Goal: Task Accomplishment & Management: Manage account settings

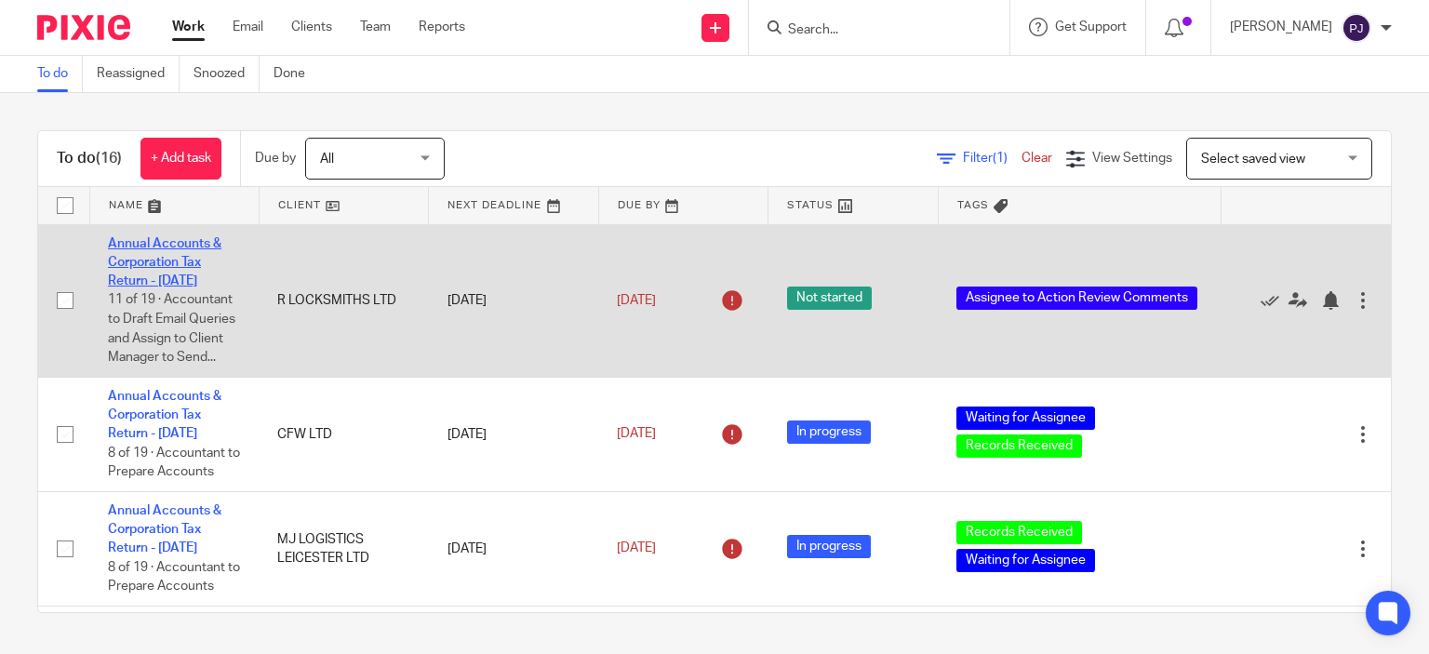
click at [161, 278] on link "Annual Accounts & Corporation Tax Return - [DATE]" at bounding box center [165, 262] width 114 height 51
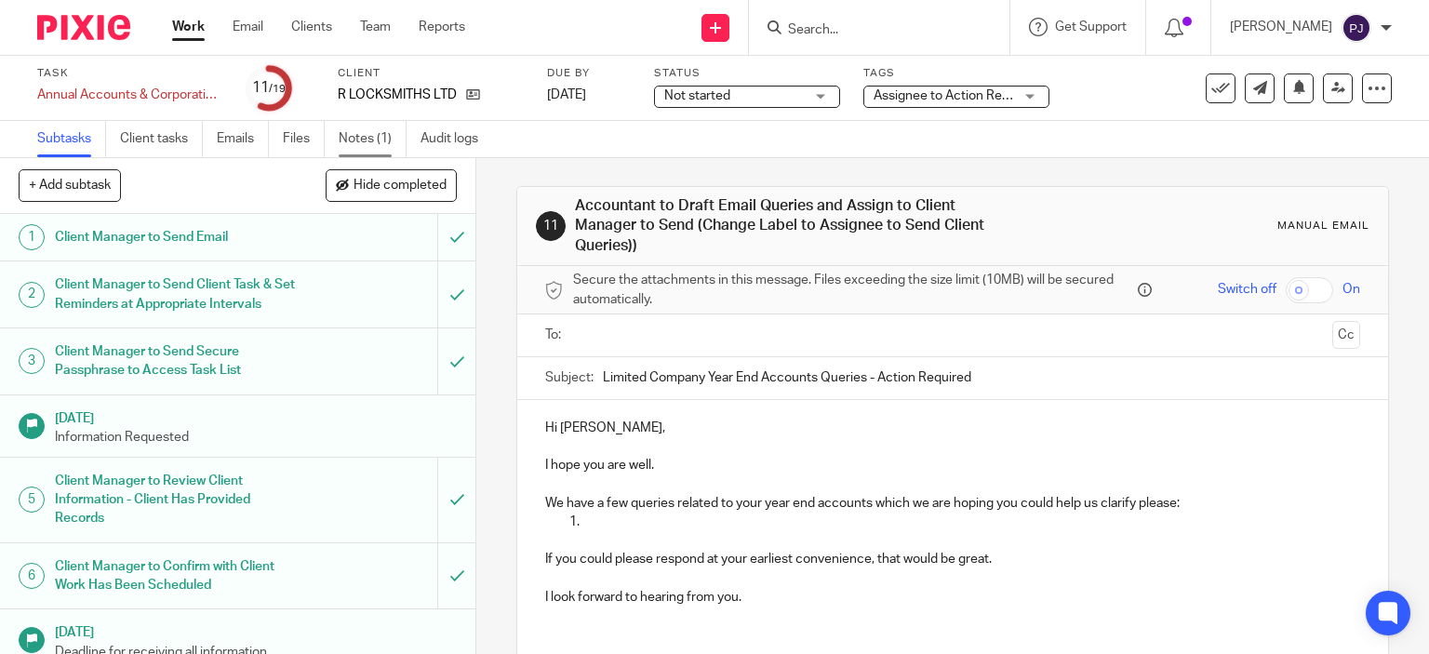
click at [360, 139] on link "Notes (1)" at bounding box center [373, 139] width 68 height 36
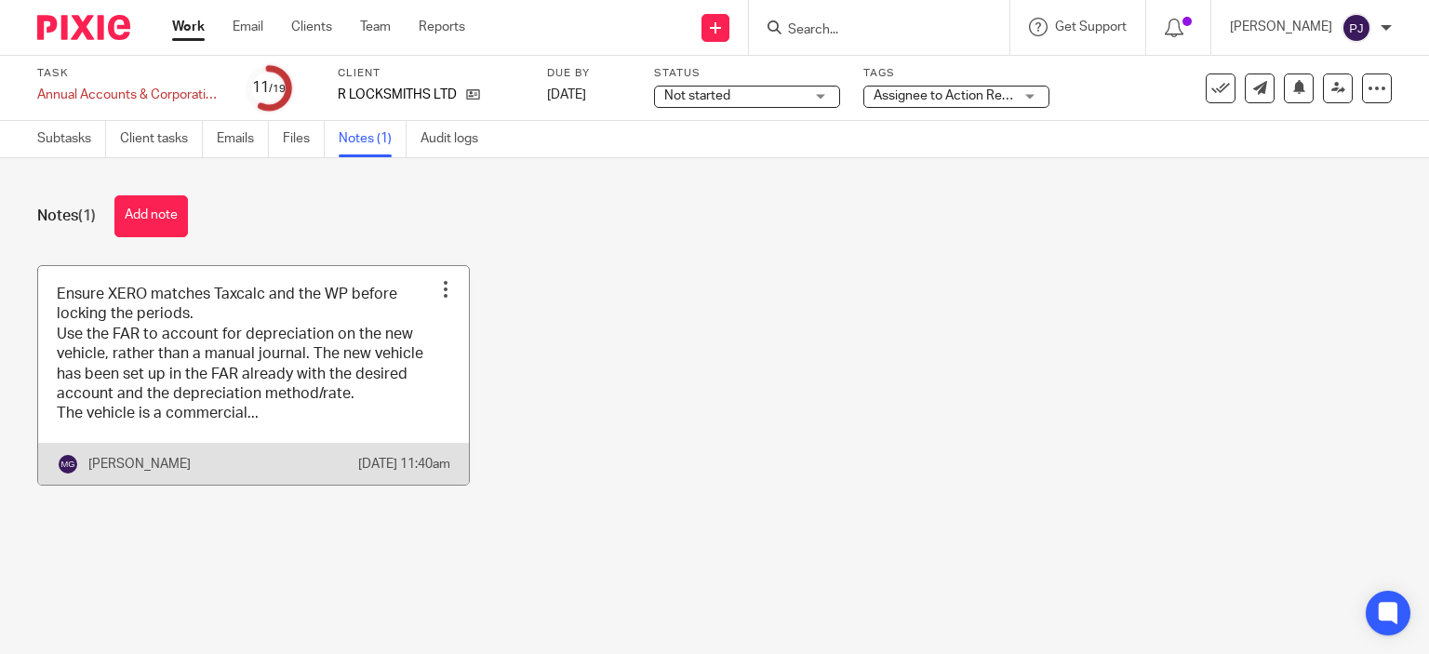
click at [120, 351] on link at bounding box center [253, 375] width 431 height 219
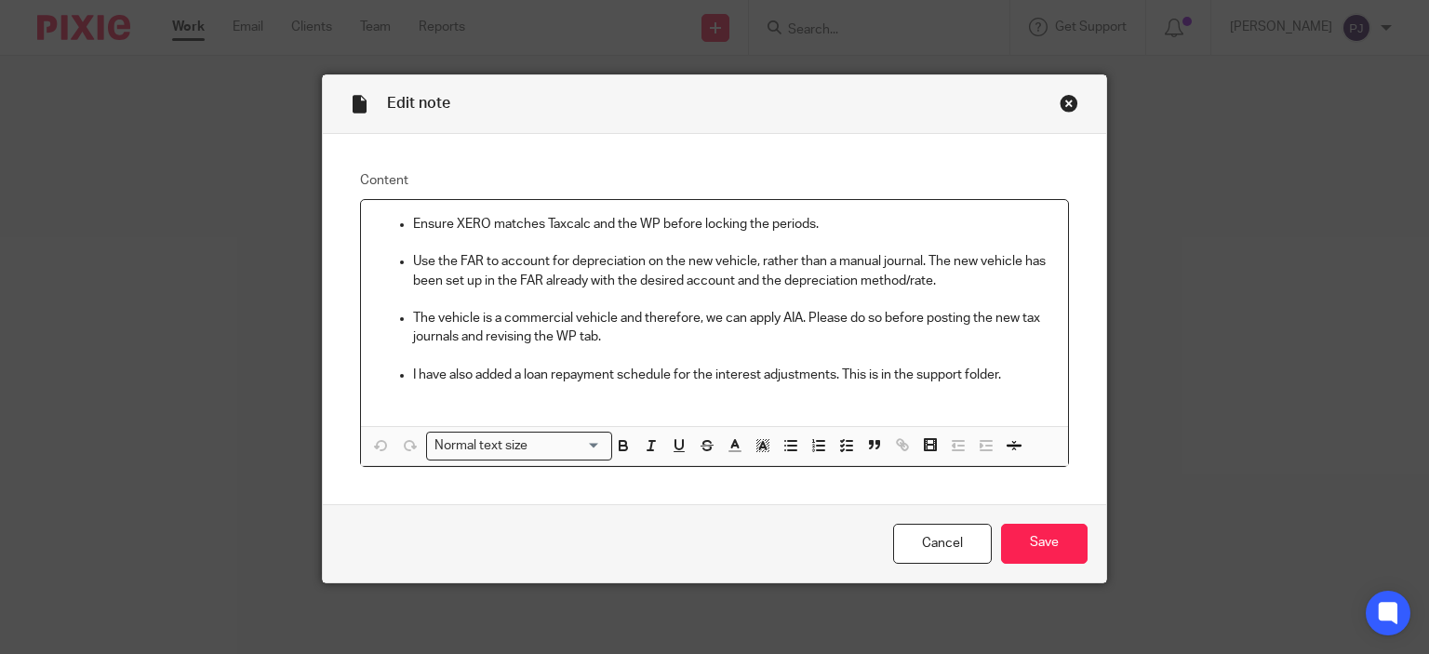
drag, startPoint x: 518, startPoint y: 162, endPoint x: 475, endPoint y: 224, distance: 76.2
click at [484, 224] on form "Edit note Content Ensure XERO matches Taxcalc and the WP before locking the per…" at bounding box center [715, 328] width 784 height 507
click at [435, 245] on p at bounding box center [733, 243] width 641 height 19
click at [450, 270] on p "Use the FAR to account for depreciation on the new vehicle, rather than a manua…" at bounding box center [733, 271] width 641 height 38
click at [463, 263] on p "Use the FAR to account for depreciation on the new vehicle, rather than a manua…" at bounding box center [733, 271] width 641 height 38
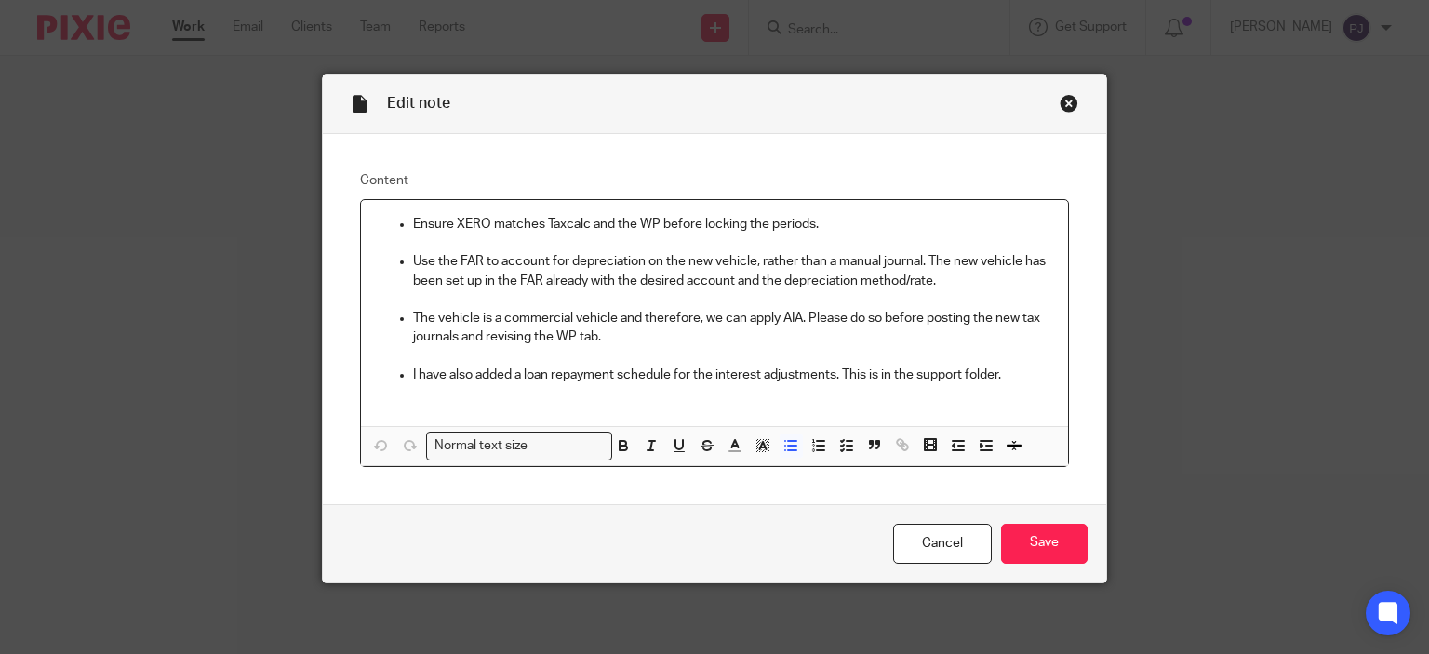
click at [463, 263] on p "Use the FAR to account for depreciation on the new vehicle, rather than a manua…" at bounding box center [733, 271] width 641 height 38
click at [582, 345] on p "The vehicle is a commercial vehicle and therefore, we can apply AIA. Please do …" at bounding box center [733, 328] width 641 height 38
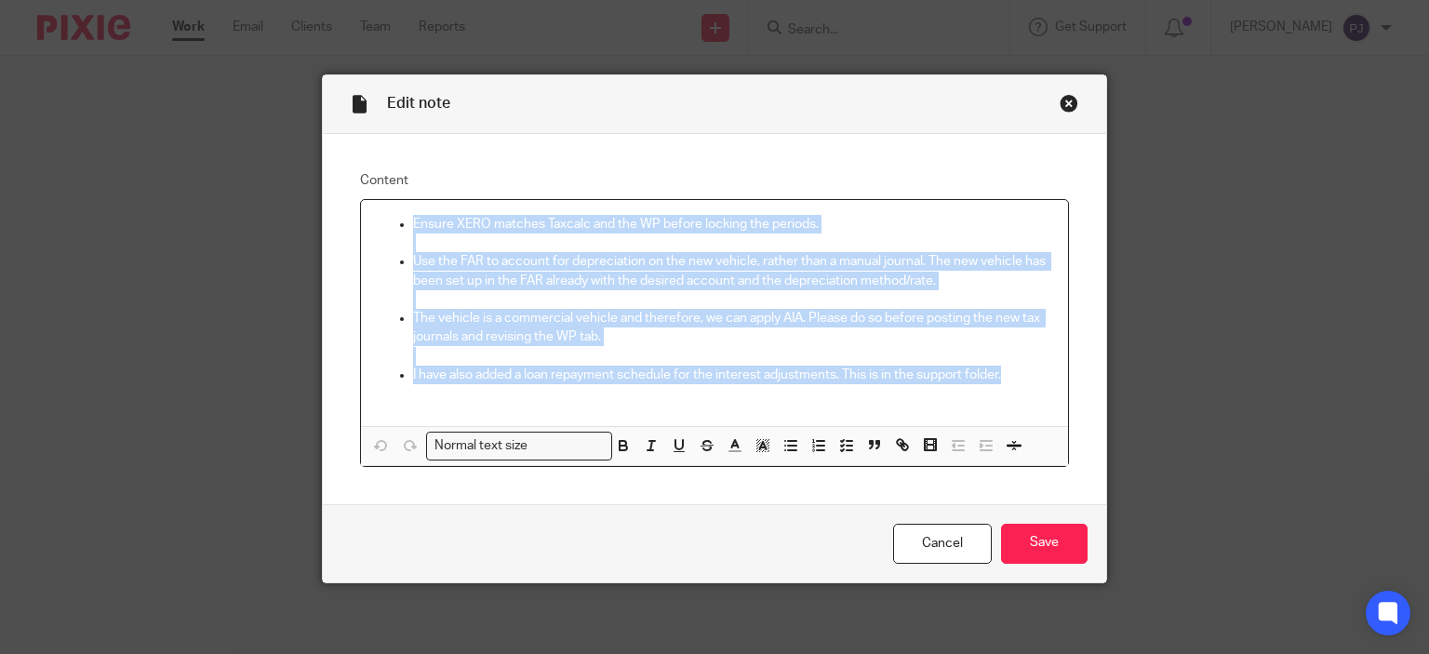
copy ul "Ensure XERO matches Taxcalc and the WP before locking the periods. Use the FAR …"
click at [469, 247] on p at bounding box center [733, 243] width 641 height 19
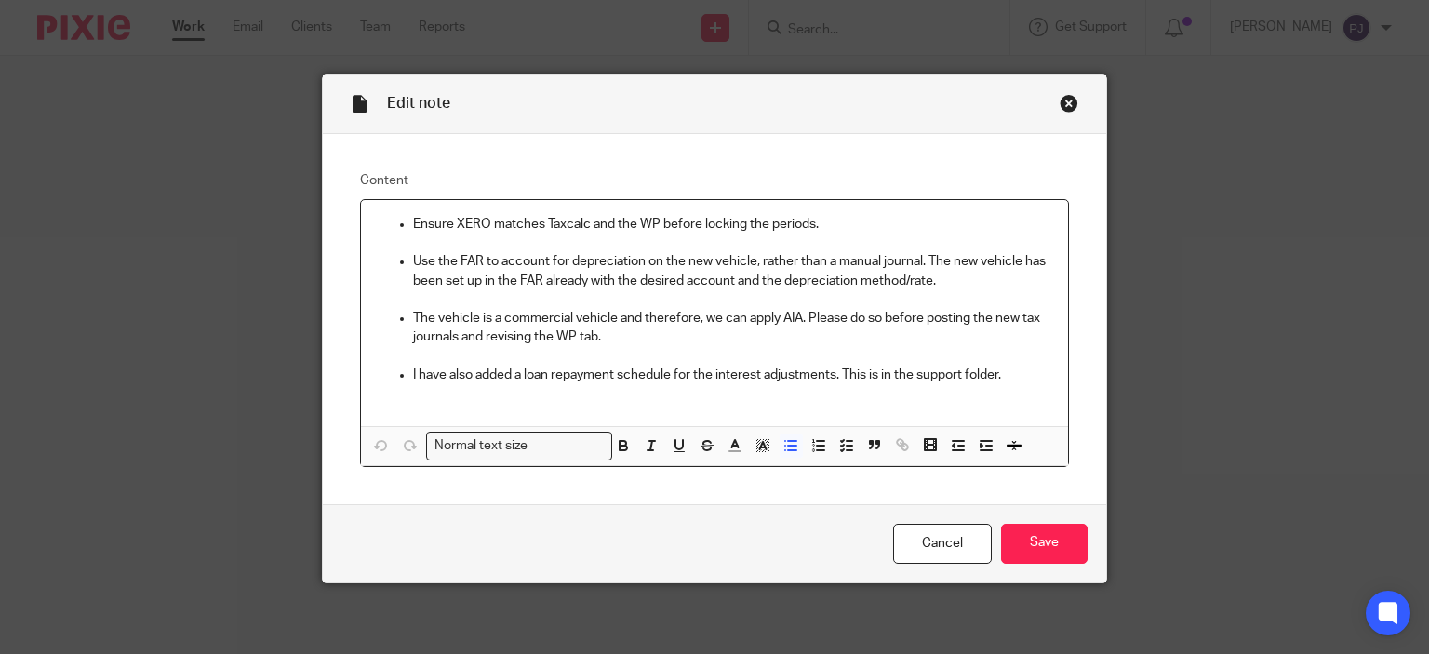
click at [500, 260] on p "Use the FAR to account for depreciation on the new vehicle, rather than a manua…" at bounding box center [733, 271] width 641 height 38
click at [414, 255] on p "Use the FAR to account for depreciation on the new vehicle, rather than a manua…" at bounding box center [733, 271] width 641 height 38
drag, startPoint x: 944, startPoint y: 258, endPoint x: 614, endPoint y: 282, distance: 331.2
click at [614, 283] on p "Use the FAR to account for depreciation on the new vehicle, rather than a manua…" at bounding box center [733, 271] width 641 height 38
click at [474, 256] on p "Use the FAR to account for depreciation on the new vehicle, rather than a manua…" at bounding box center [733, 271] width 641 height 38
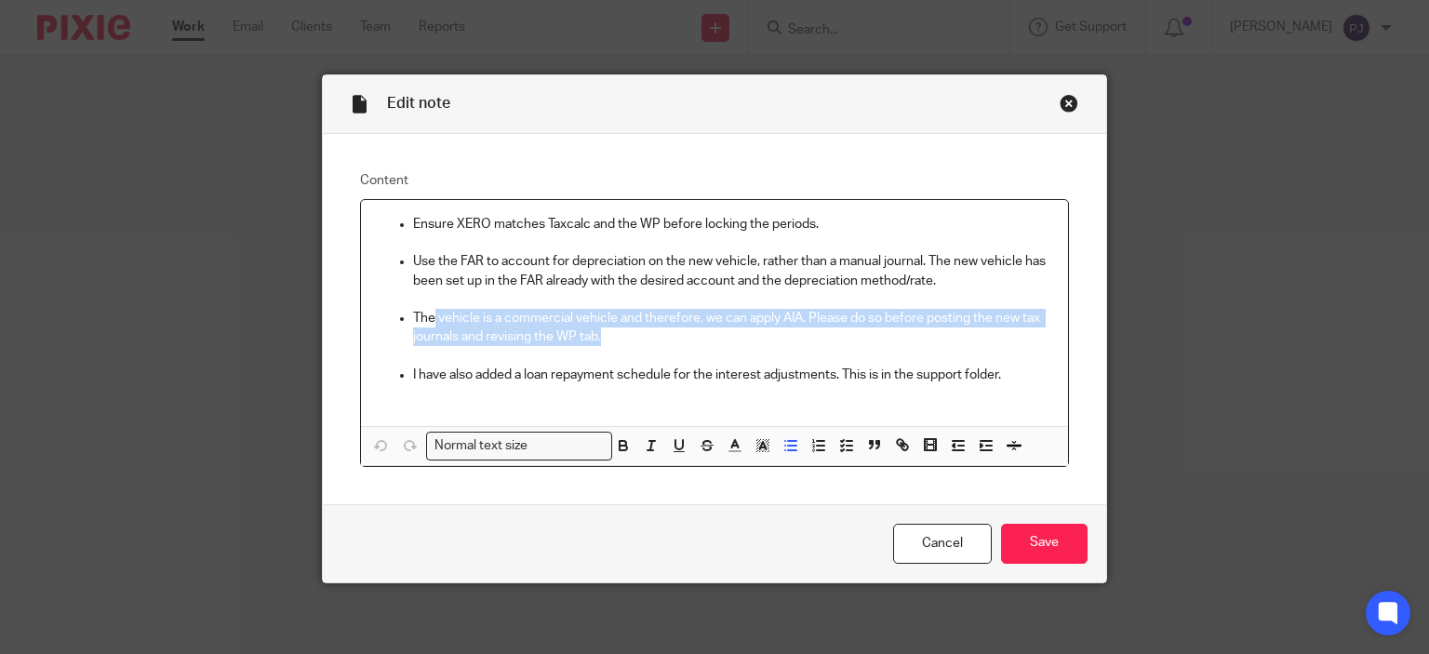
drag, startPoint x: 435, startPoint y: 315, endPoint x: 783, endPoint y: 328, distance: 349.2
click at [787, 328] on p "The vehicle is a commercial vehicle and therefore, we can apply AIA. Please do …" at bounding box center [733, 328] width 641 height 38
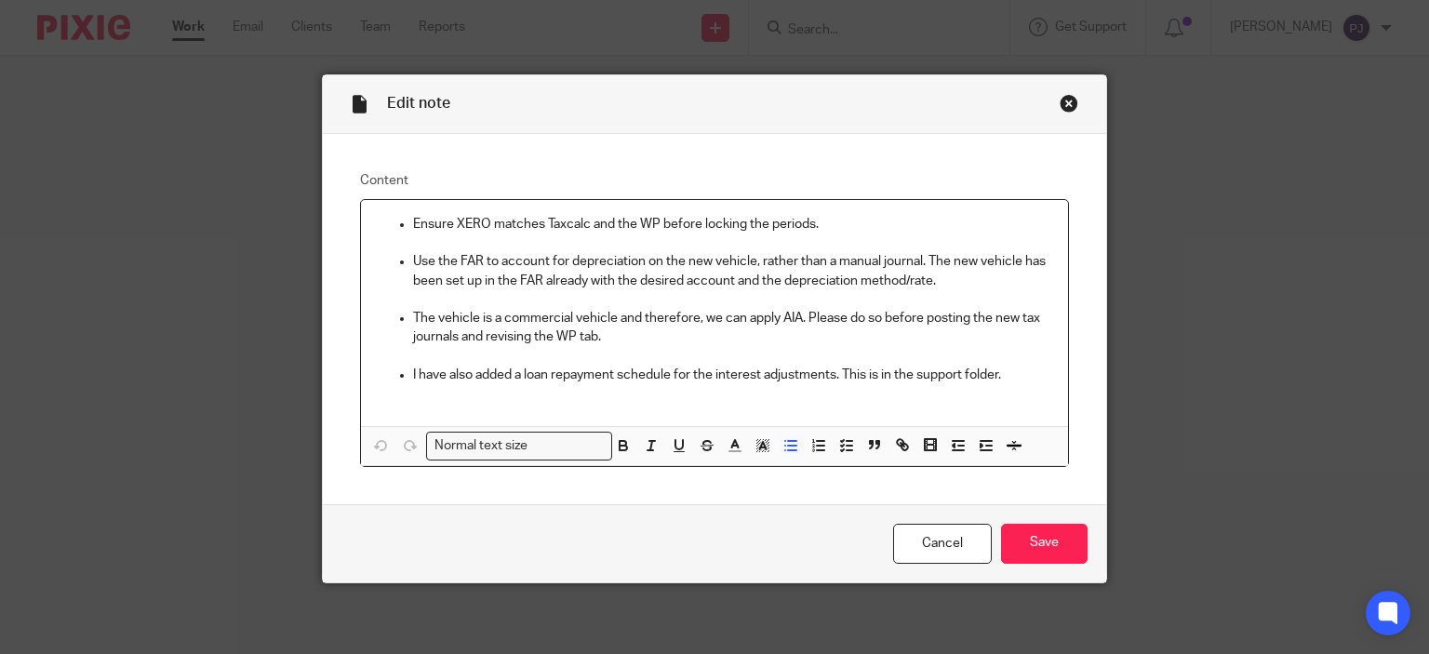
click at [453, 375] on p "I have also added a loan repayment schedule for the interest adjustments. This …" at bounding box center [733, 375] width 641 height 19
click at [1012, 366] on p "I have also added a loan repayment schedule for the interest adjustments. This …" at bounding box center [733, 375] width 641 height 19
click at [1061, 96] on div "Close this dialog window" at bounding box center [1069, 103] width 19 height 19
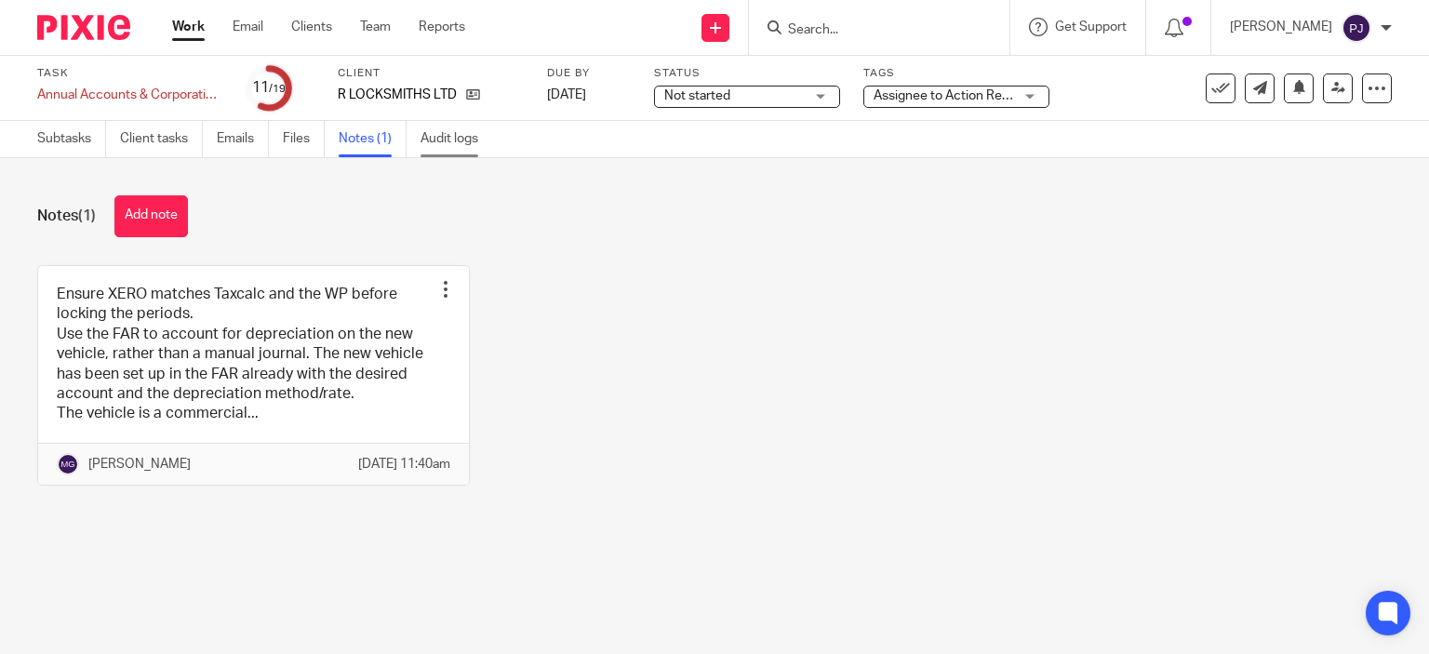
click at [444, 137] on link "Audit logs" at bounding box center [457, 139] width 72 height 36
click at [919, 97] on span "Assignee to Action Review Comments" at bounding box center [985, 95] width 222 height 13
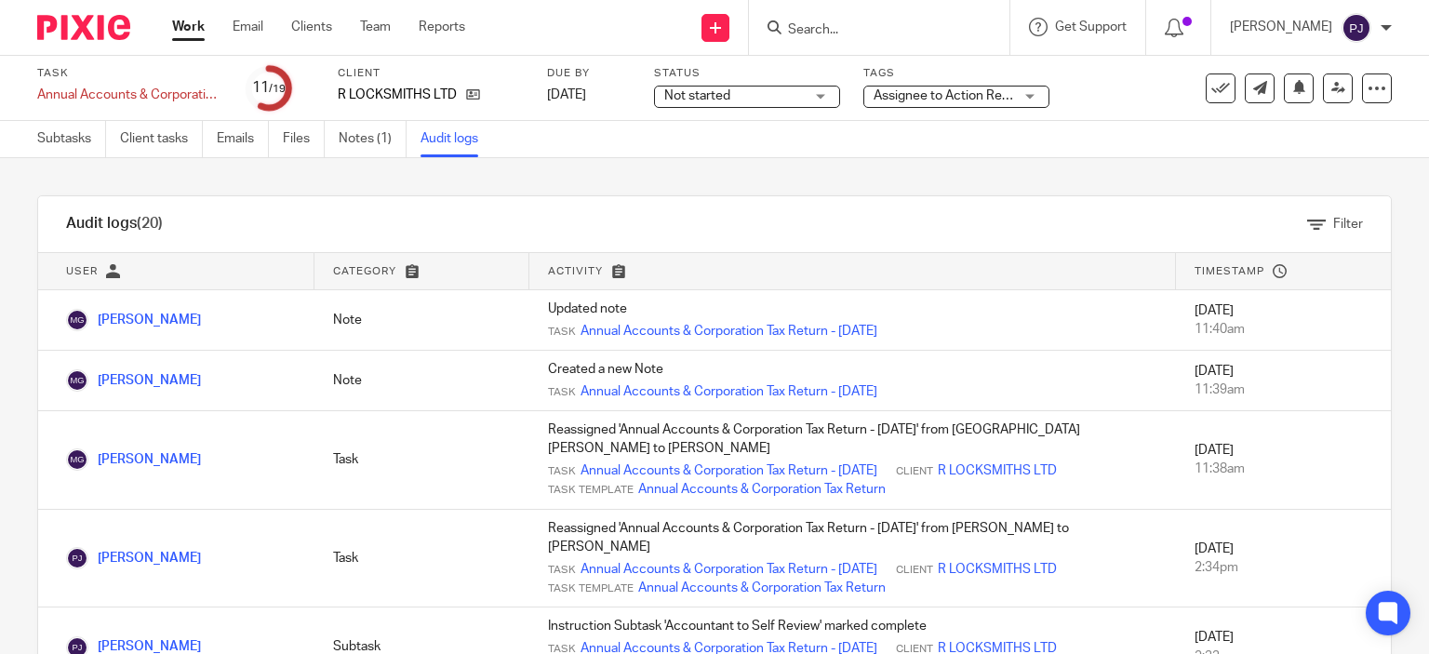
scroll to position [60, 0]
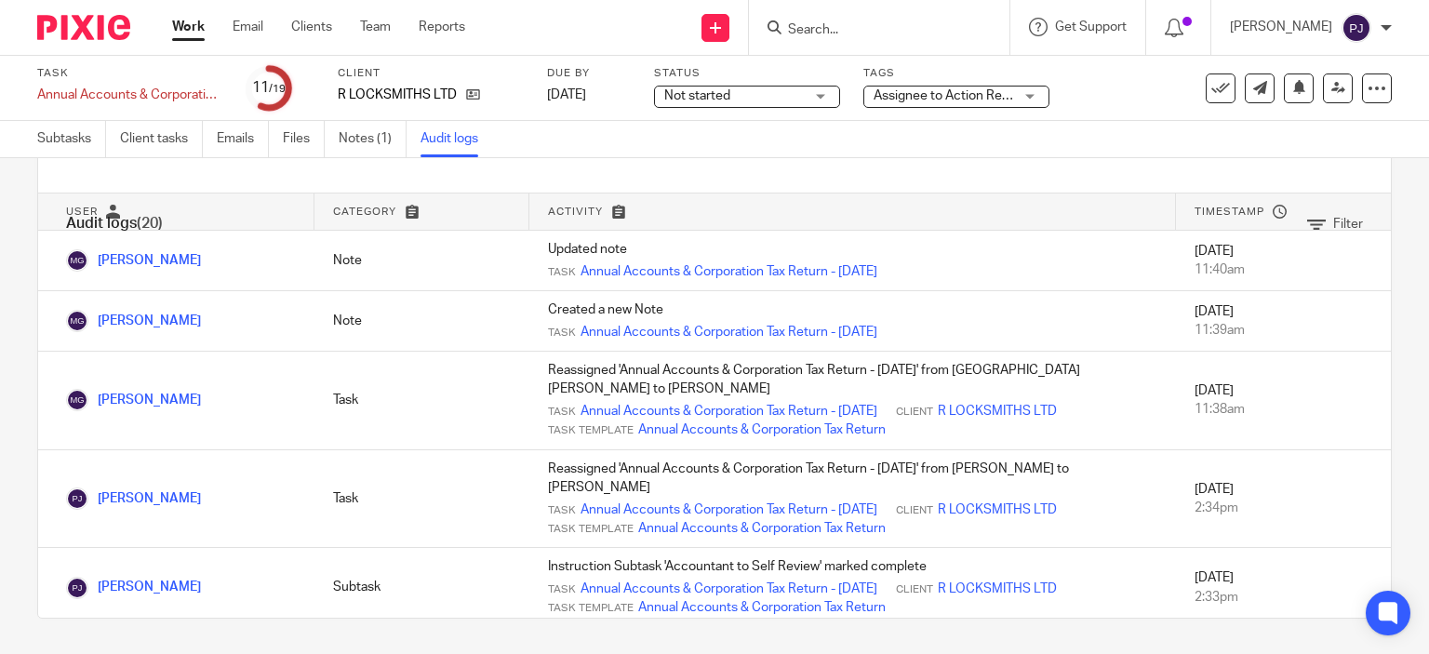
click at [981, 100] on span "Assignee to Action Review Comments" at bounding box center [985, 95] width 222 height 13
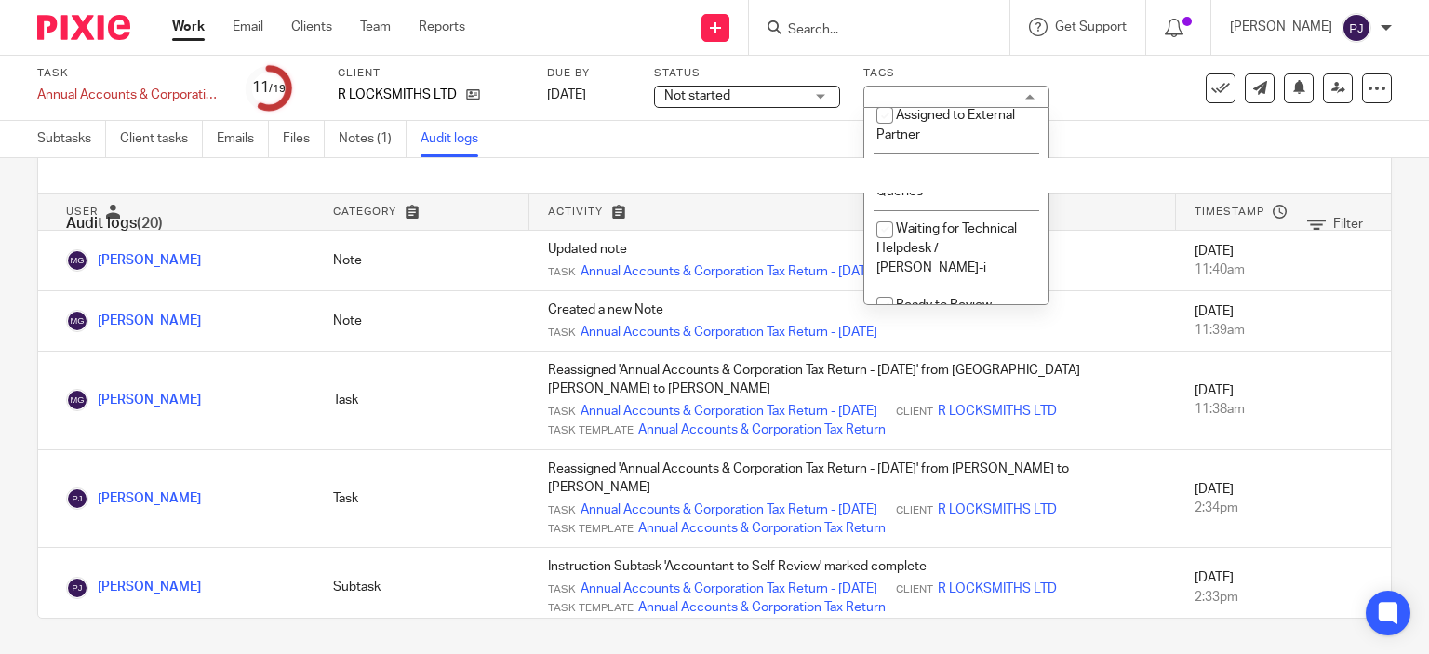
scroll to position [558, 0]
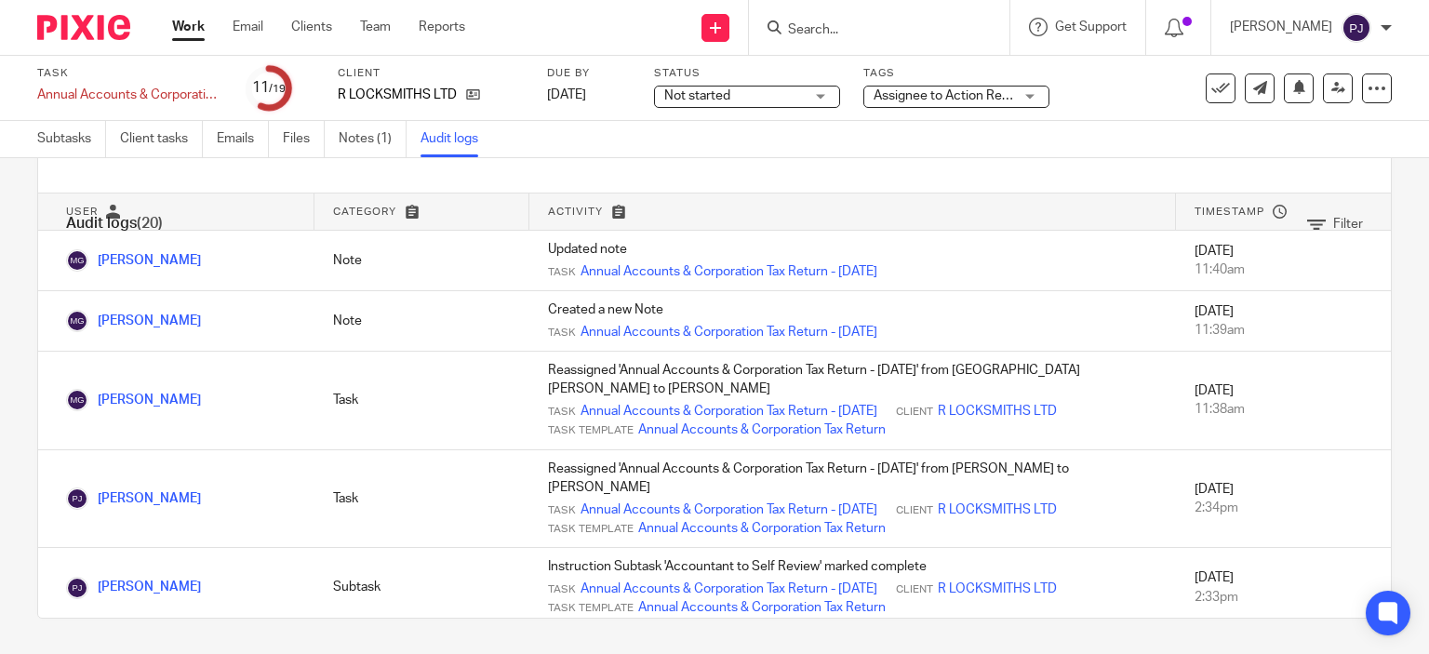
click at [908, 229] on div "Filter" at bounding box center [648, 225] width 1429 height 20
click at [968, 99] on span "Assignee to Action Review Comments" at bounding box center [985, 95] width 222 height 13
click at [893, 215] on div "Filter" at bounding box center [648, 225] width 1429 height 20
drag, startPoint x: 976, startPoint y: 95, endPoint x: 971, endPoint y: 107, distance: 13.0
click at [975, 97] on span "Assignee to Action Review Comments" at bounding box center [985, 95] width 222 height 13
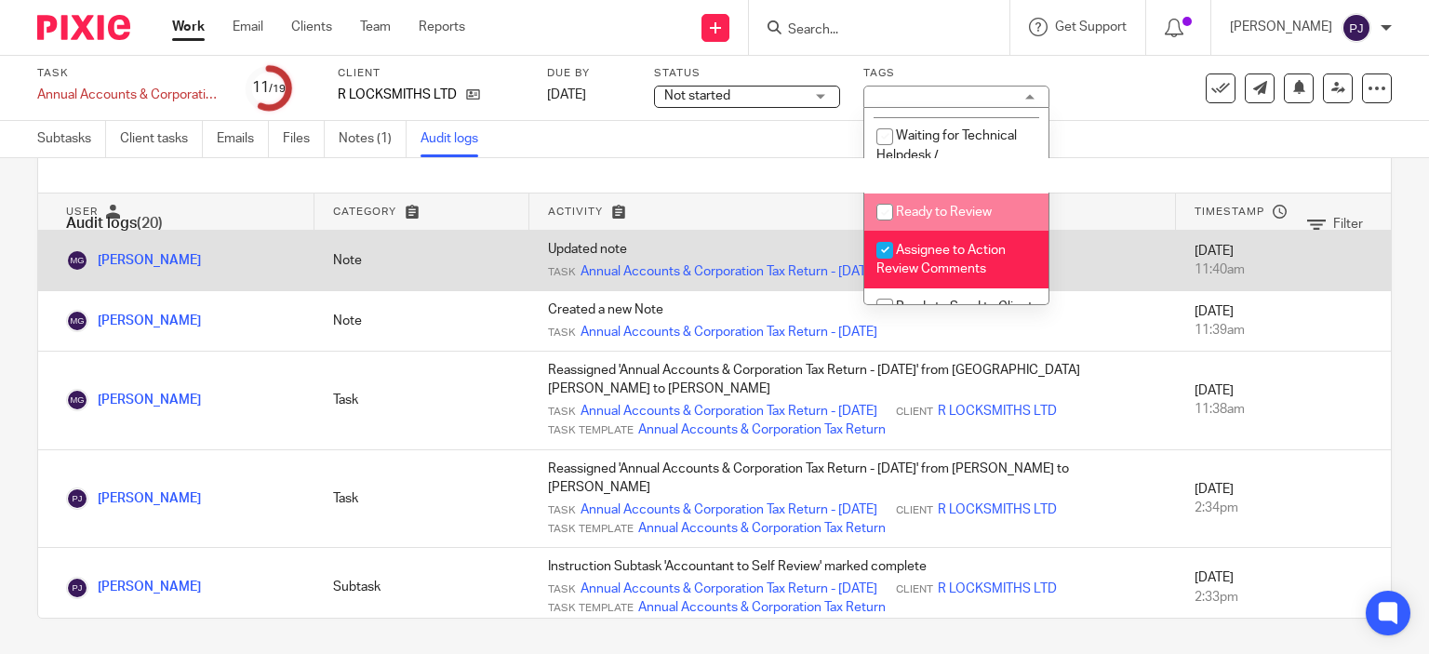
click at [885, 220] on div "Filter" at bounding box center [648, 225] width 1429 height 20
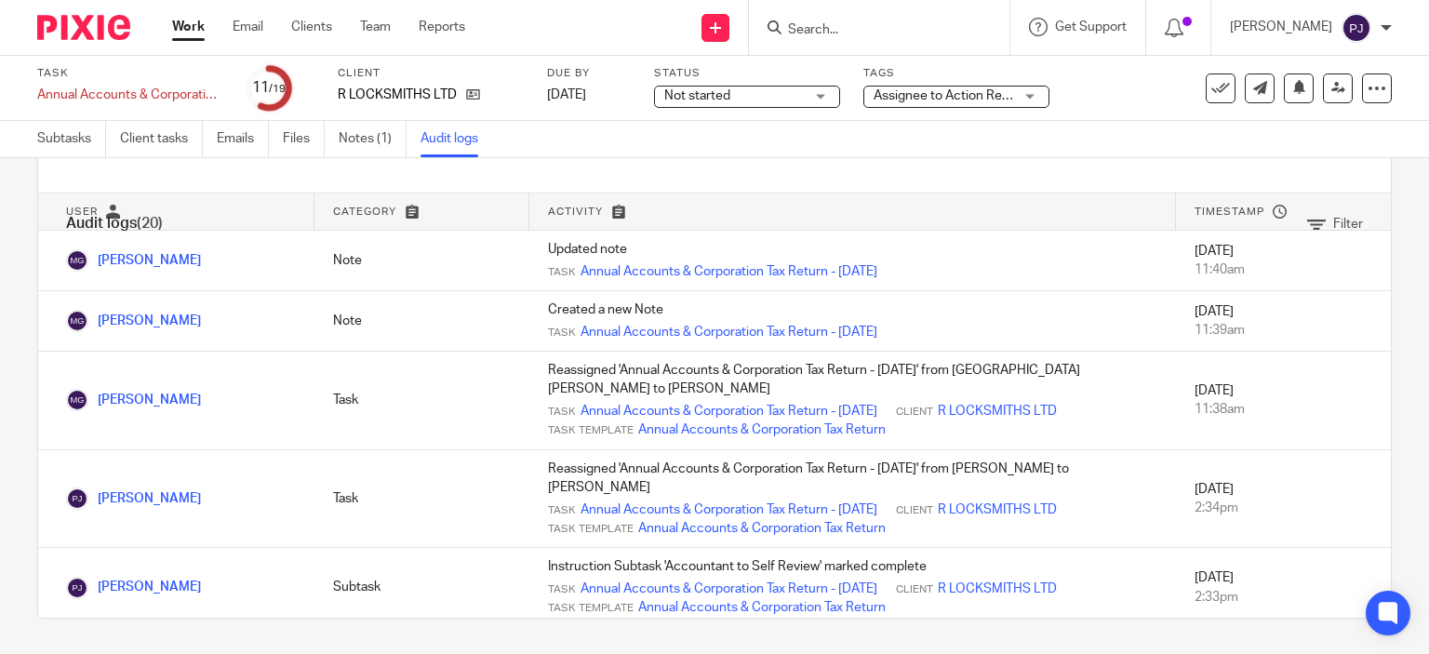
click at [994, 100] on span "Assignee to Action Review Comments" at bounding box center [985, 95] width 222 height 13
click at [883, 219] on div "Filter" at bounding box center [648, 225] width 1429 height 20
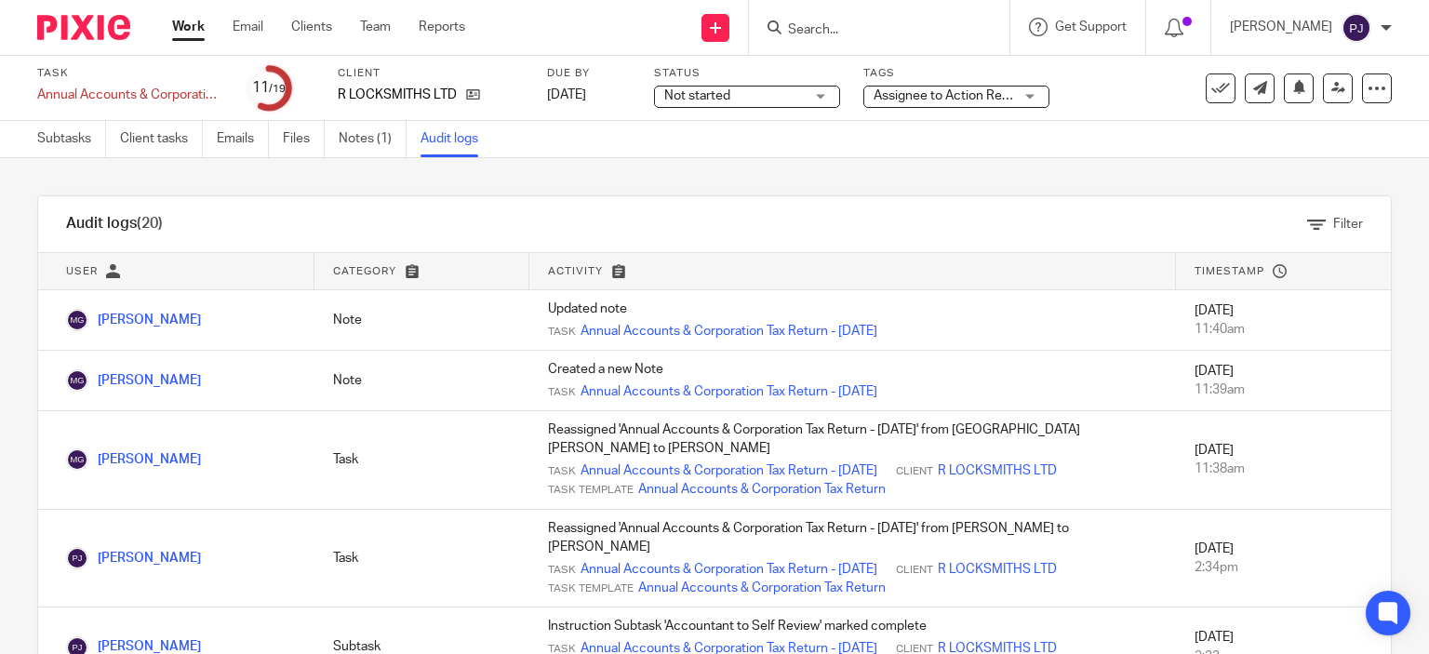
click at [958, 99] on span "Assignee to Action Review Comments" at bounding box center [985, 95] width 222 height 13
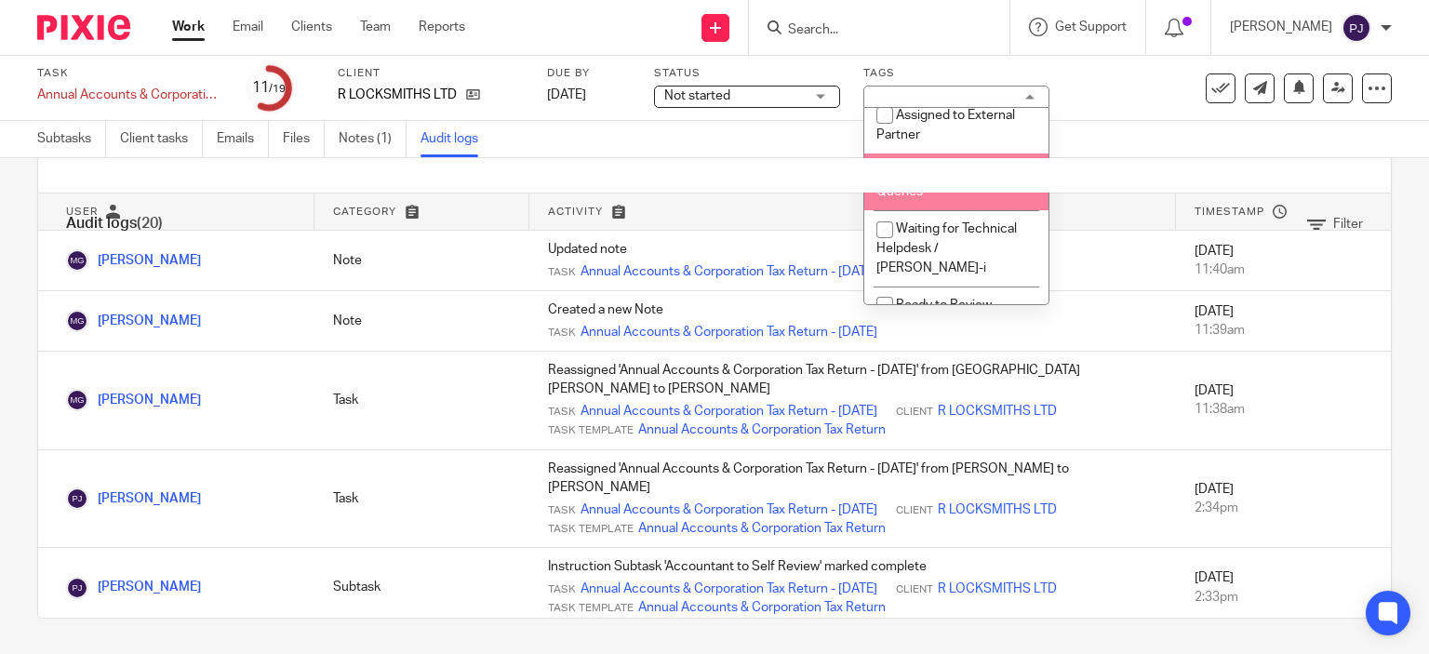
scroll to position [558, 0]
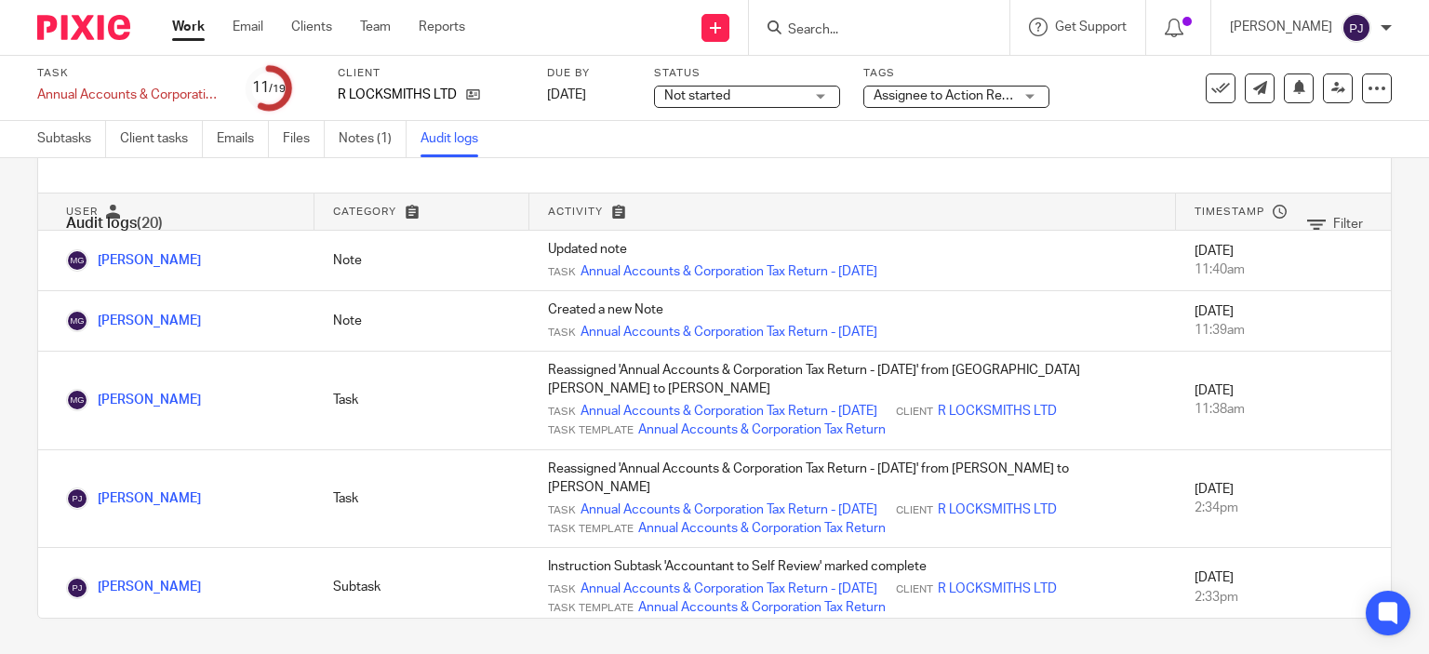
click at [882, 219] on div "Filter" at bounding box center [648, 225] width 1429 height 20
click at [936, 96] on span "Assignee to Action Review Comments" at bounding box center [985, 95] width 222 height 13
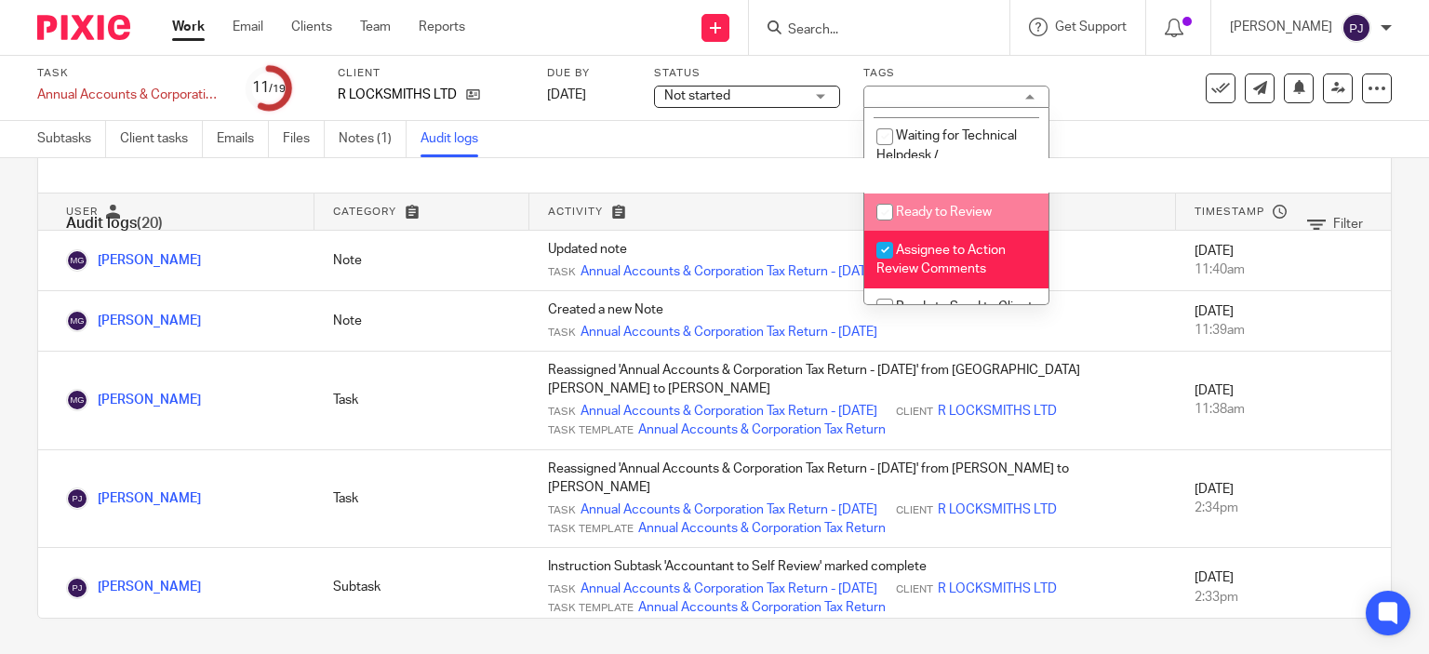
click at [941, 221] on div "Filter" at bounding box center [648, 225] width 1429 height 20
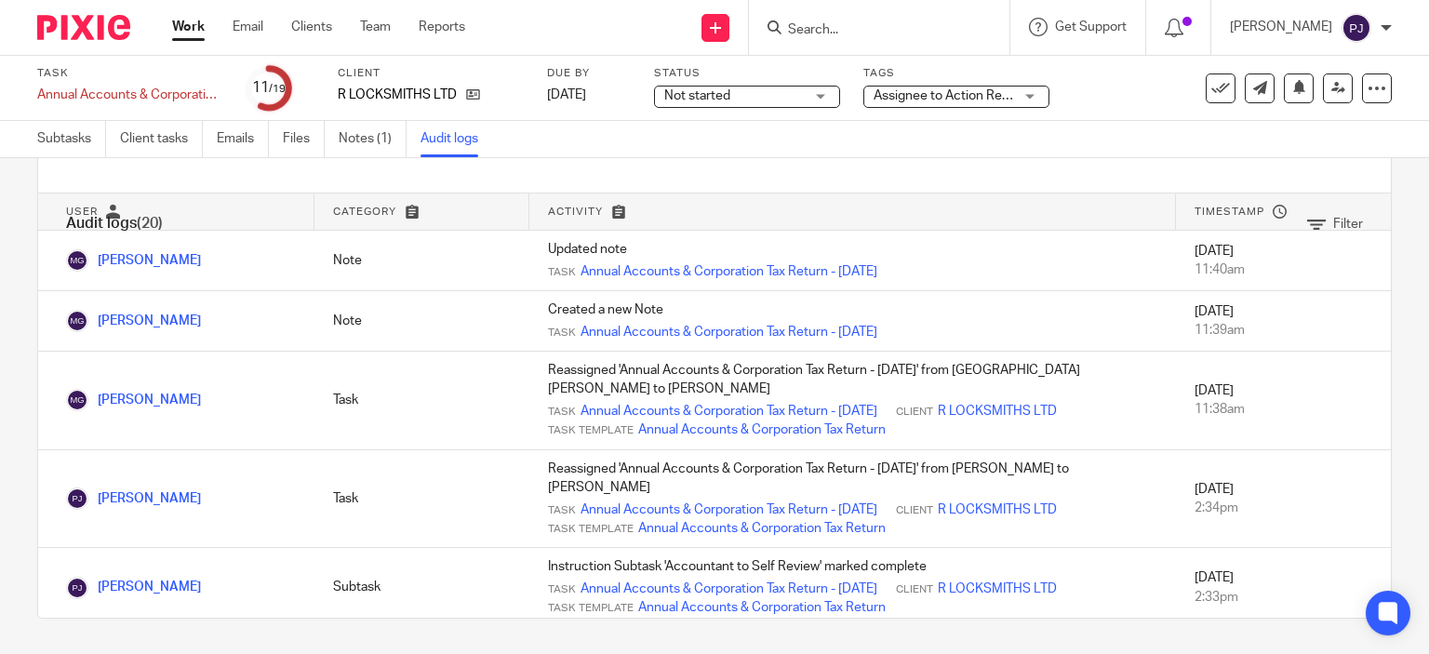
click at [984, 92] on span "Assignee to Action Review Comments" at bounding box center [985, 95] width 222 height 13
click at [891, 215] on div "Filter" at bounding box center [648, 225] width 1429 height 20
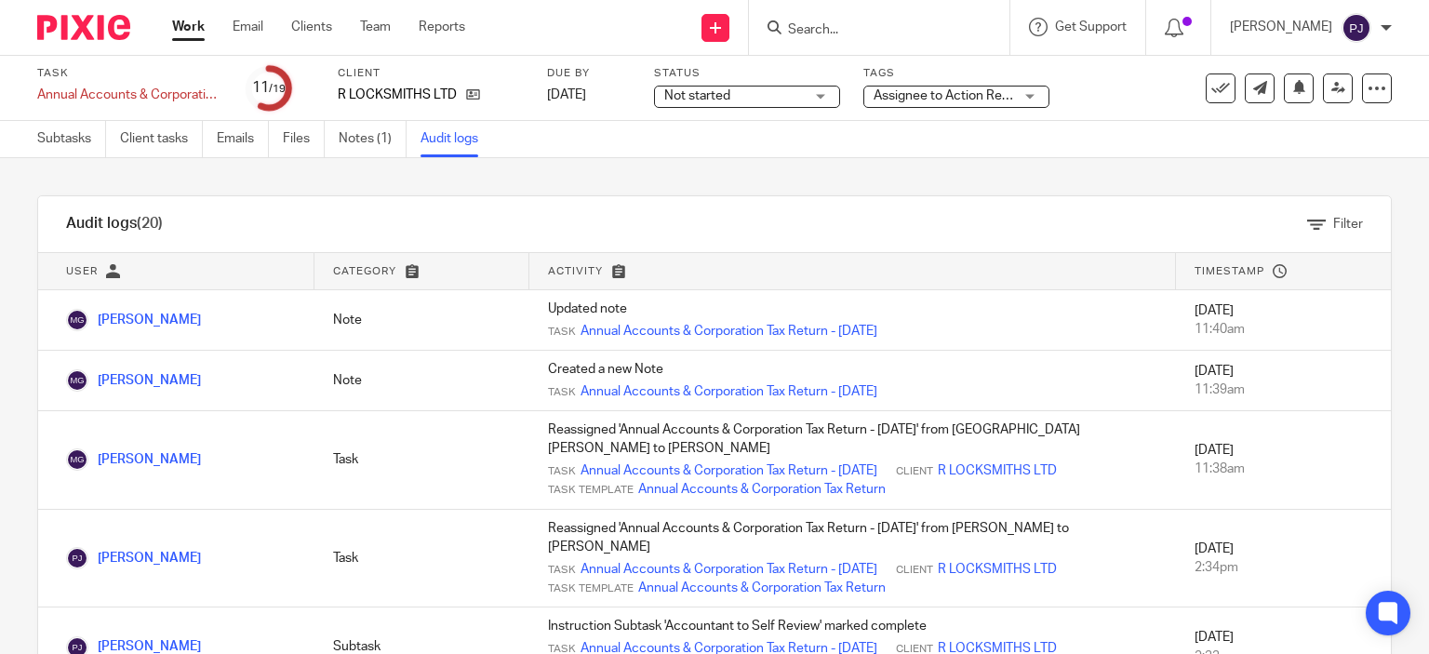
click at [910, 106] on div "Assignee to Action Review Comments" at bounding box center [956, 97] width 186 height 22
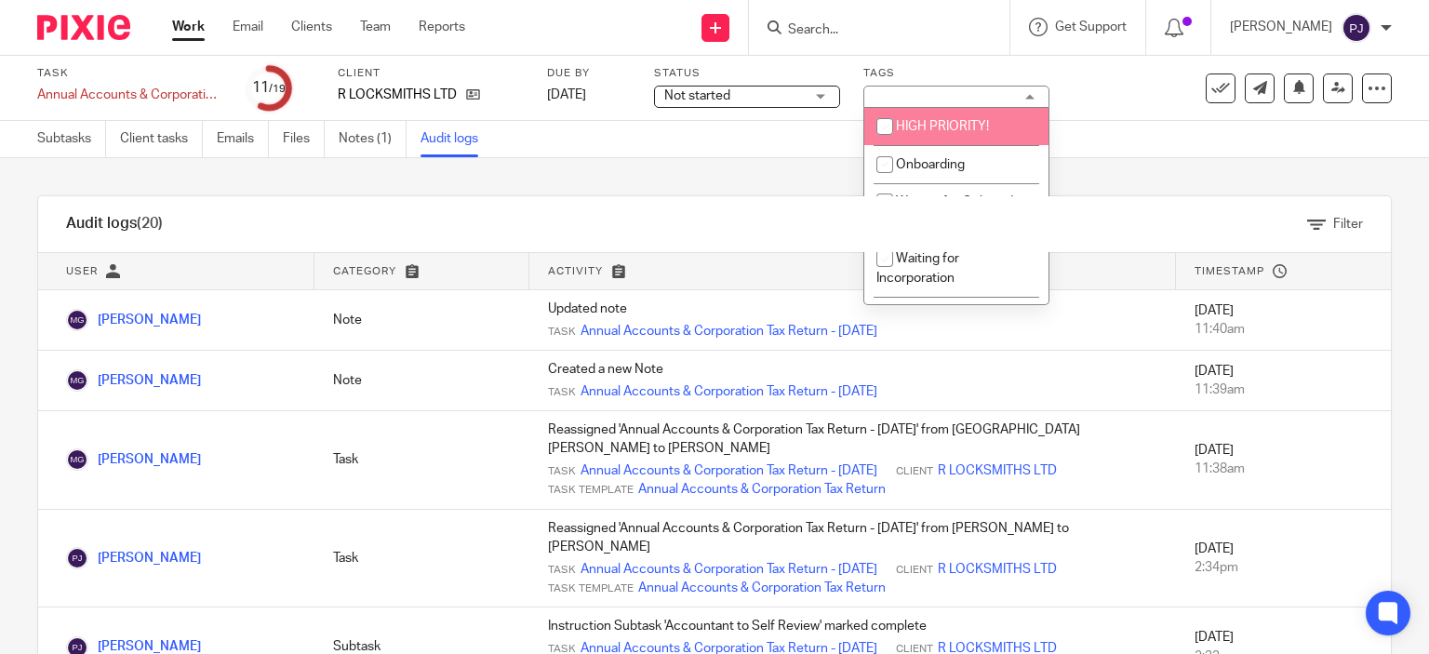
click at [904, 129] on span "HIGH PRIORITY!" at bounding box center [942, 126] width 93 height 13
checkbox input "false"
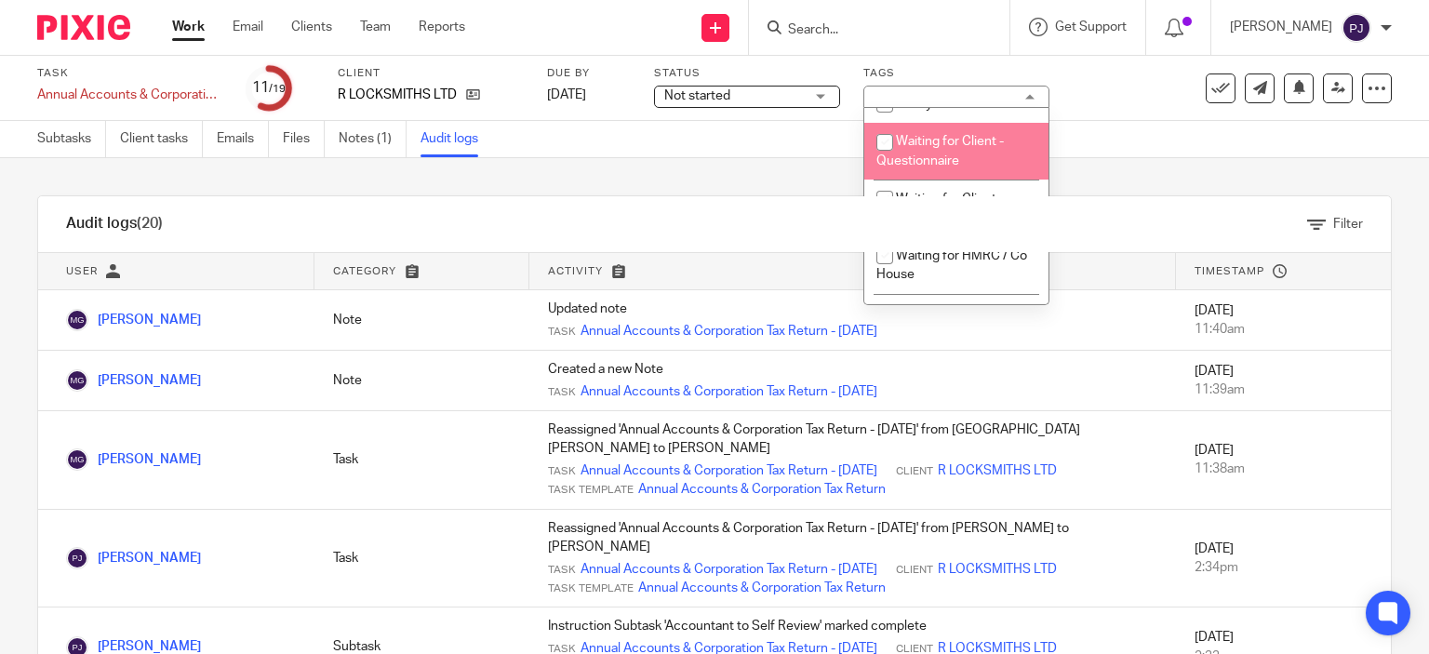
scroll to position [668, 0]
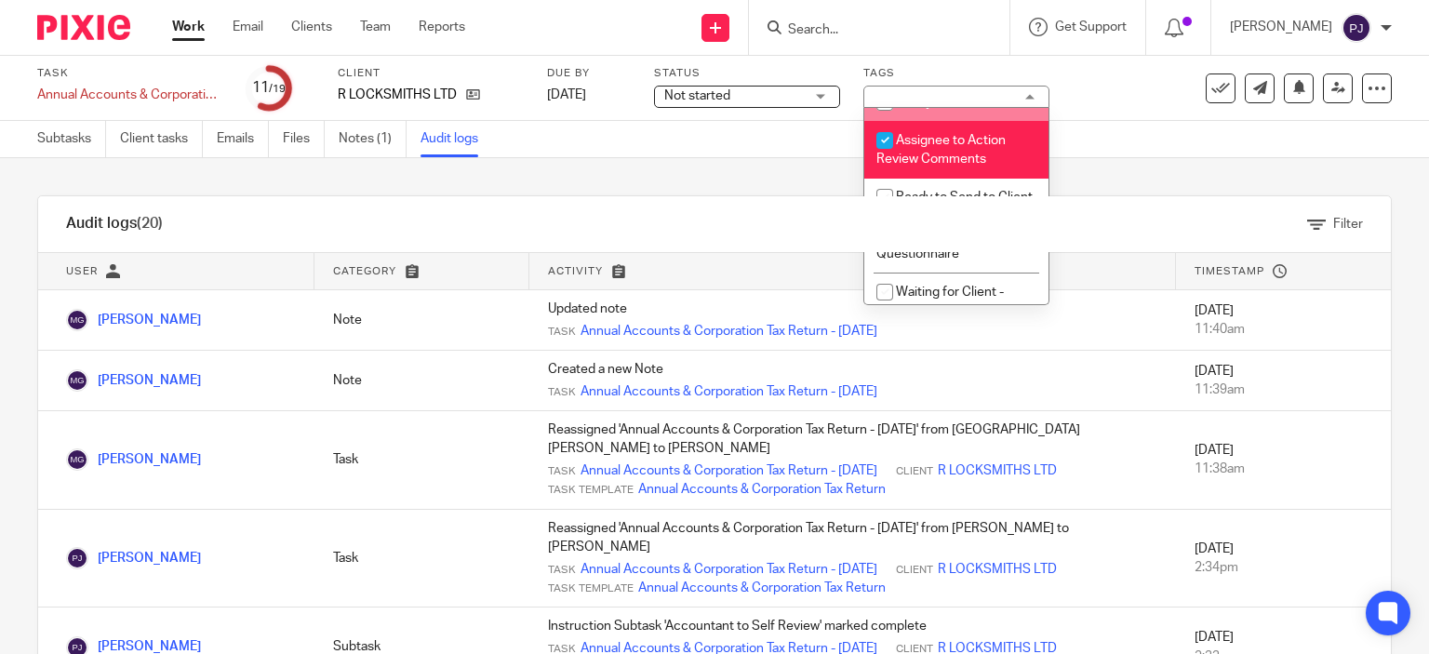
click at [884, 109] on input "checkbox" at bounding box center [884, 102] width 35 height 35
checkbox input "true"
click at [882, 145] on input "checkbox" at bounding box center [884, 140] width 35 height 35
checkbox input "false"
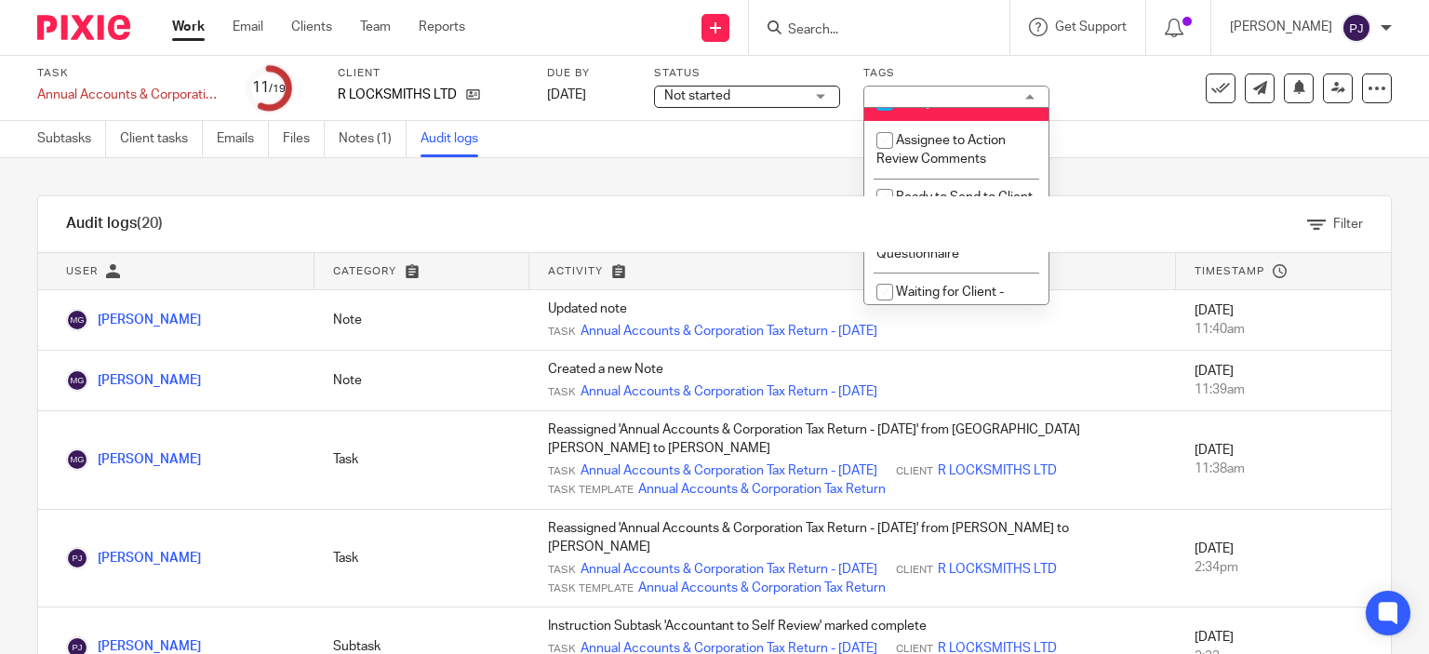
click at [1154, 154] on div "Subtasks Client tasks Emails Files Notes (1) Audit logs" at bounding box center [714, 139] width 1429 height 37
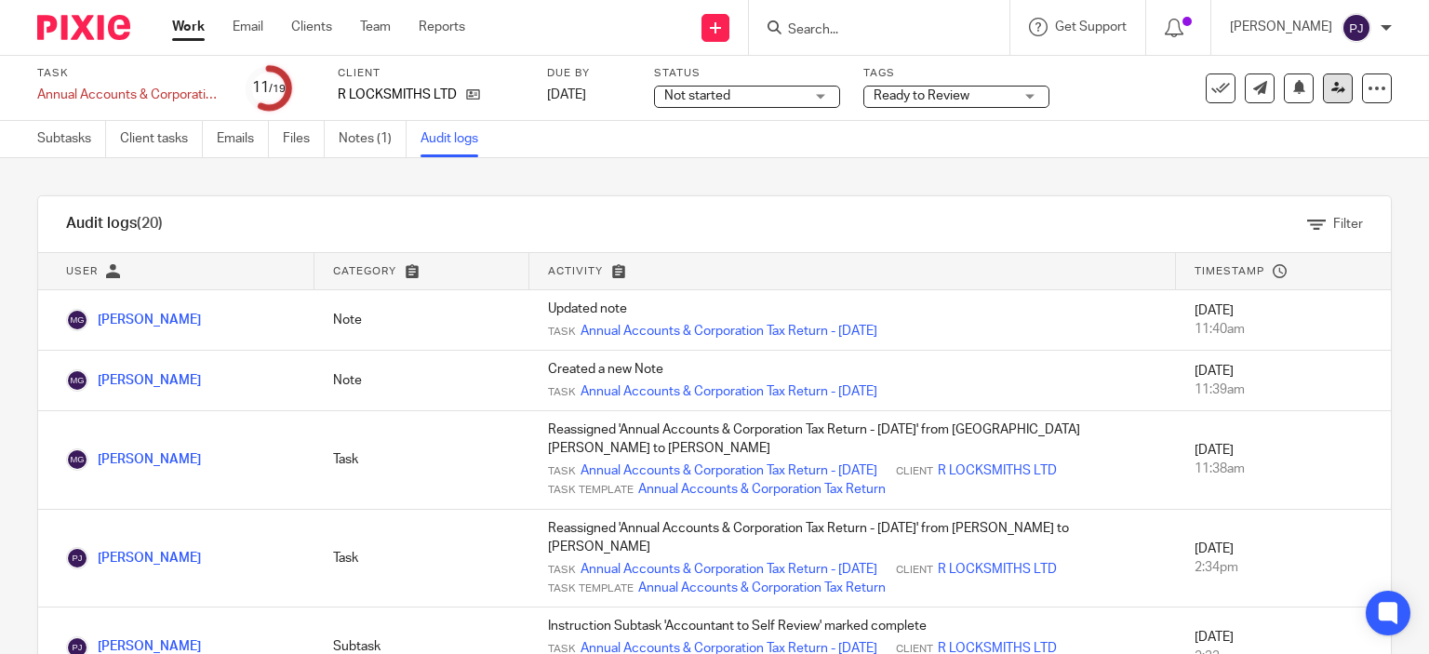
click at [1332, 85] on icon at bounding box center [1339, 88] width 14 height 14
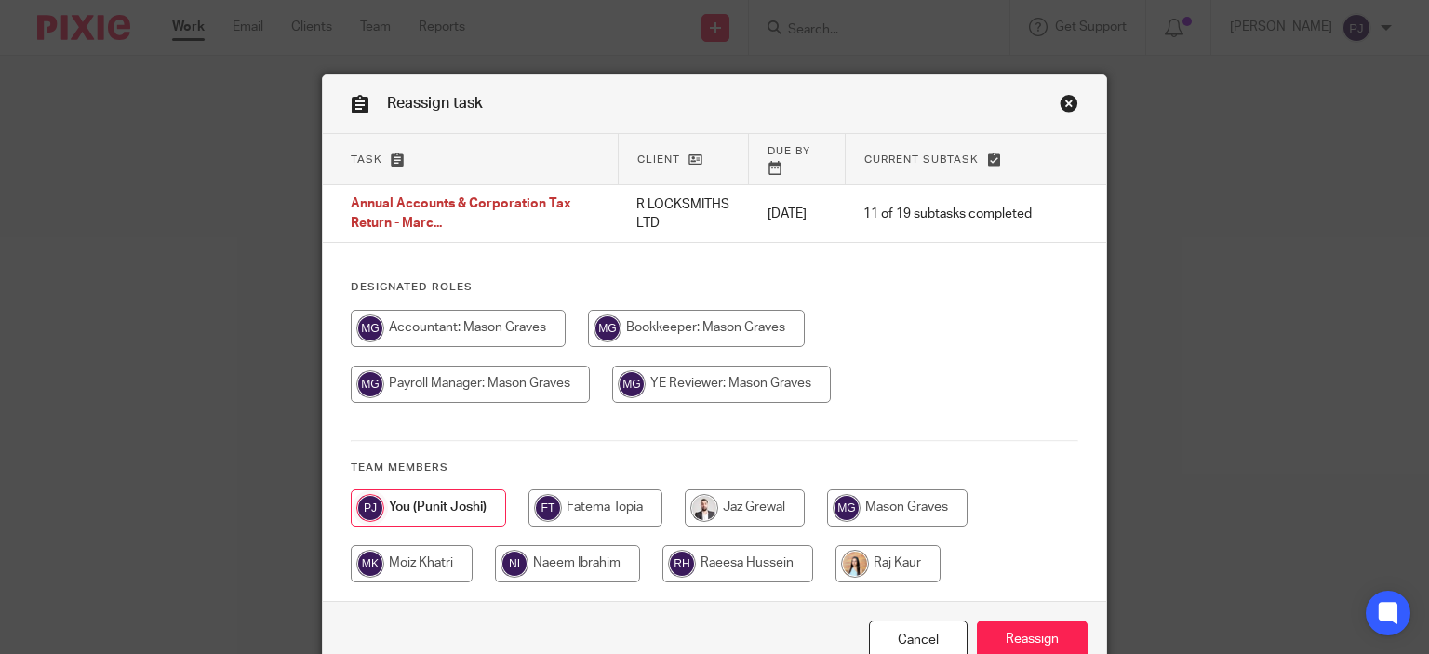
click at [558, 566] on input "radio" at bounding box center [567, 563] width 145 height 37
radio input "true"
click at [831, 403] on input "radio" at bounding box center [721, 384] width 219 height 37
radio input "true"
click at [1024, 647] on input "Reassign" at bounding box center [1032, 641] width 111 height 40
